Goal: Task Accomplishment & Management: Use online tool/utility

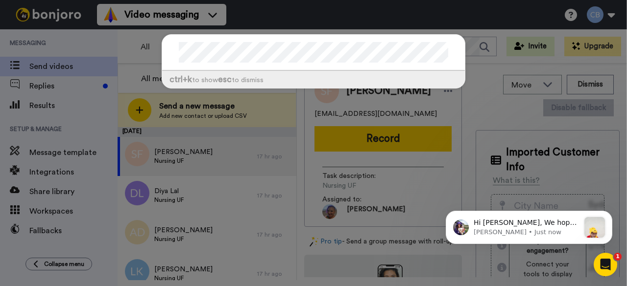
click at [230, 167] on div "ctrl +k to show esc to dismiss" at bounding box center [313, 143] width 627 height 286
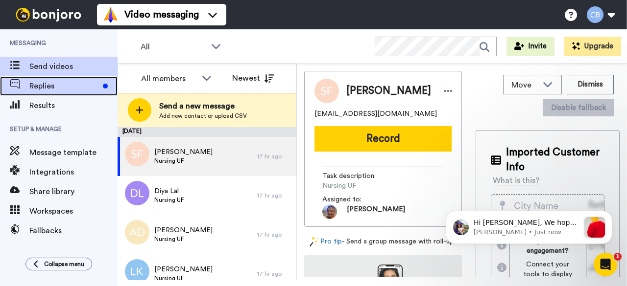
click at [45, 88] on span "Replies" at bounding box center [64, 86] width 70 height 12
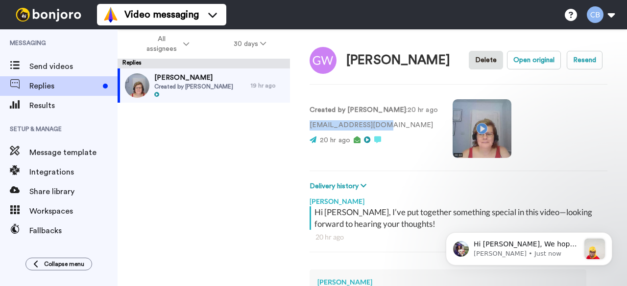
drag, startPoint x: 381, startPoint y: 125, endPoint x: 304, endPoint y: 127, distance: 76.9
click at [304, 127] on div "Grace Wilson-Dalby Delete Open original Resend Created by Claire Bunyan : 20 hr…" at bounding box center [458, 157] width 337 height 257
copy p "gjwesty86@gmail.com"
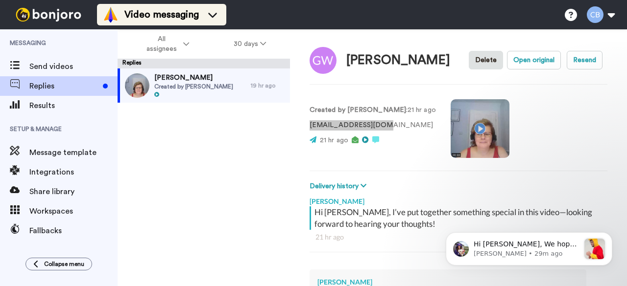
type textarea "x"
